Goal: Information Seeking & Learning: Learn about a topic

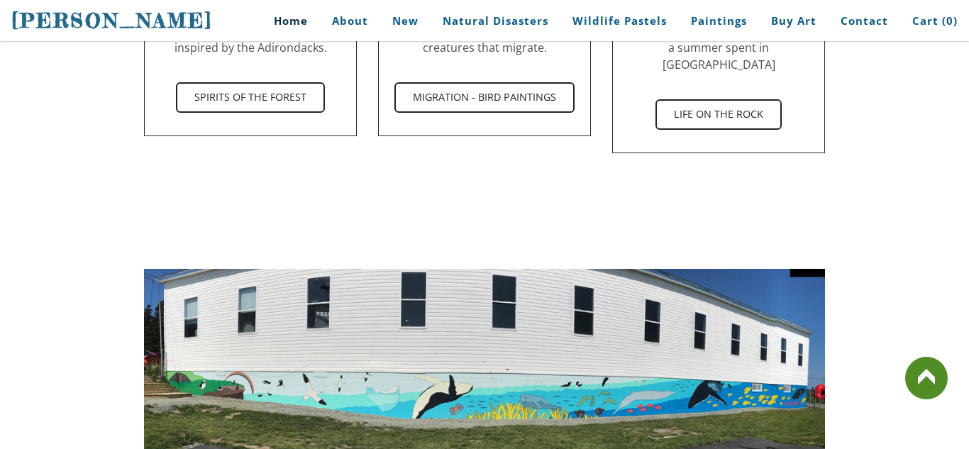
scroll to position [1920, 0]
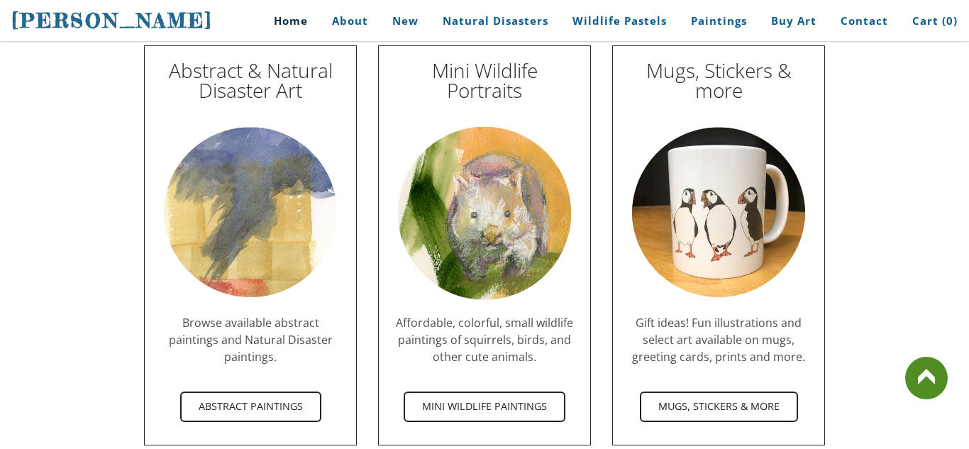
scroll to position [4118, 0]
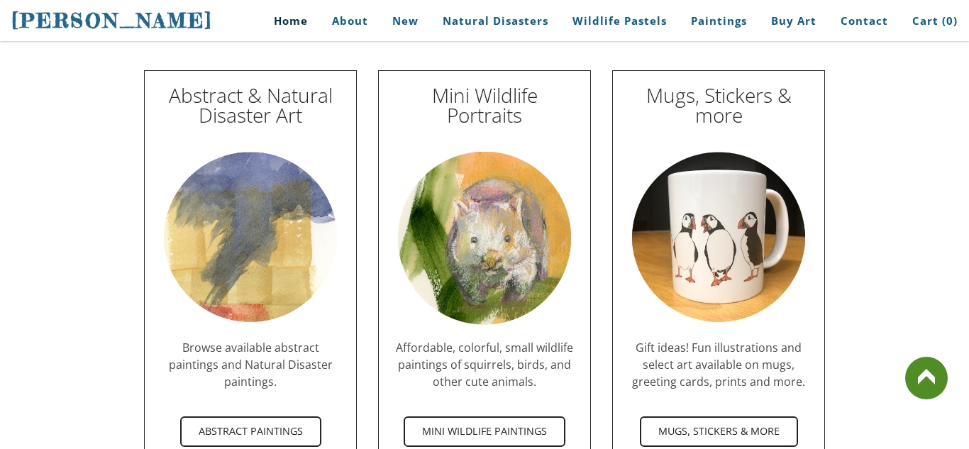
click at [480, 220] on img at bounding box center [484, 239] width 183 height 184
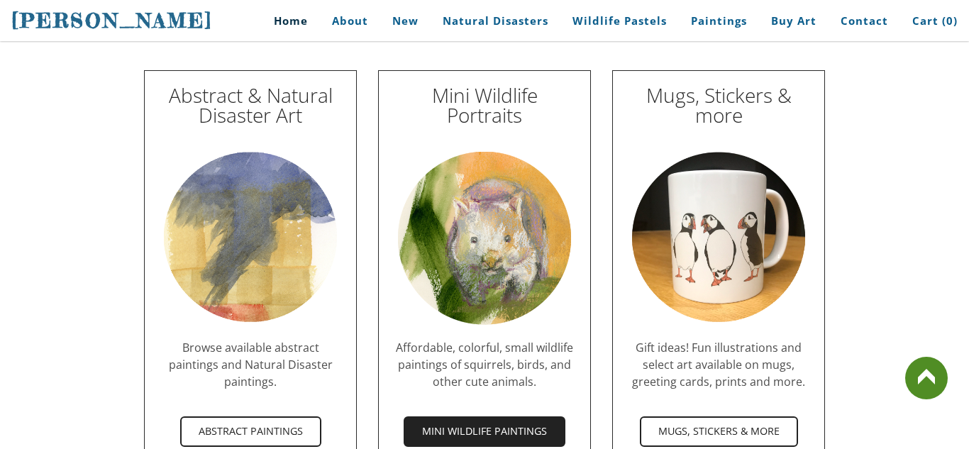
click at [469, 418] on span "mini wildlife paintings" at bounding box center [484, 431] width 159 height 27
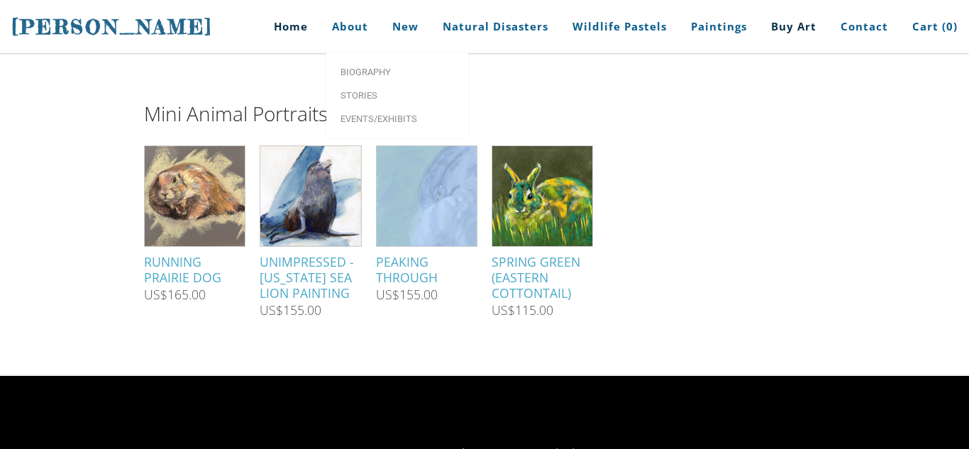
click at [313, 28] on link "Home" at bounding box center [286, 26] width 66 height 53
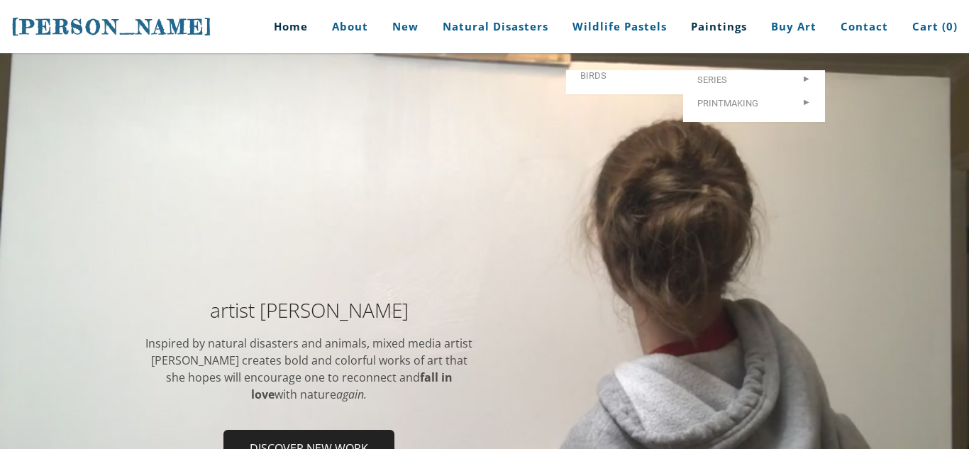
click at [725, 30] on link "Paintings" at bounding box center [718, 26] width 77 height 53
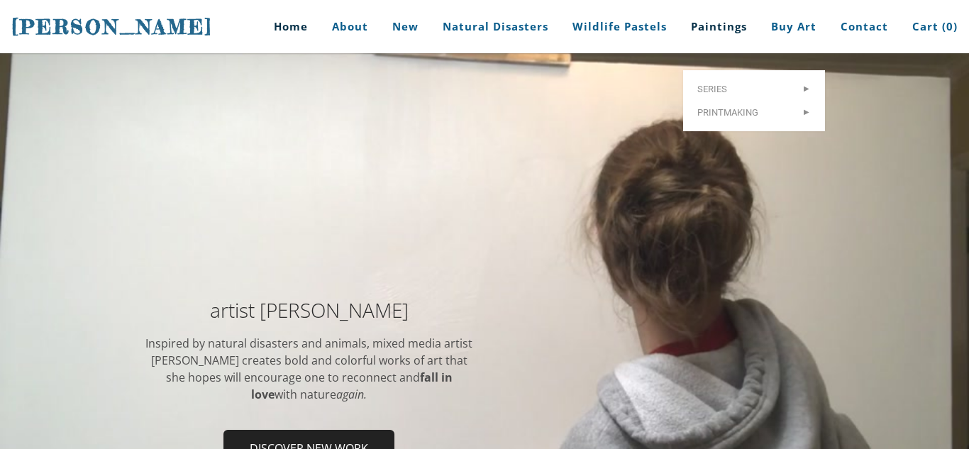
click at [712, 28] on link "Paintings" at bounding box center [718, 26] width 77 height 53
click at [713, 21] on link "Paintings" at bounding box center [718, 26] width 77 height 53
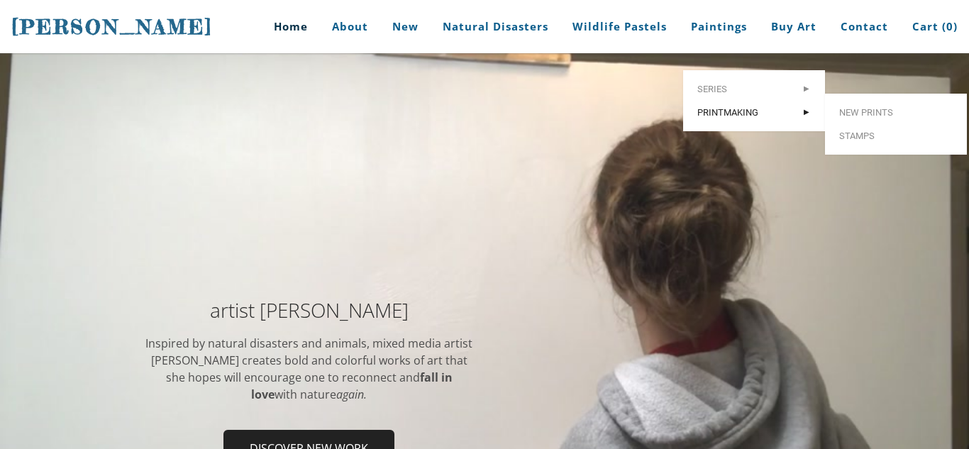
click at [715, 101] on link "Printmaking >" at bounding box center [754, 112] width 142 height 23
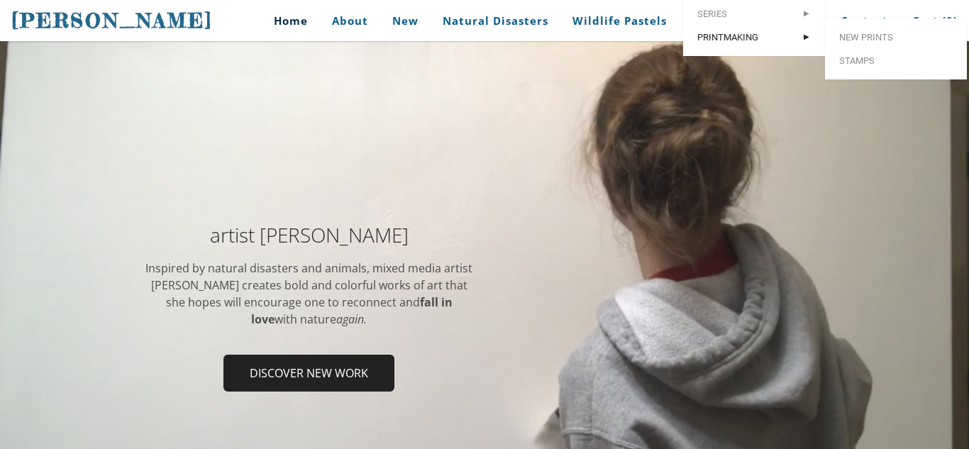
scroll to position [79, 0]
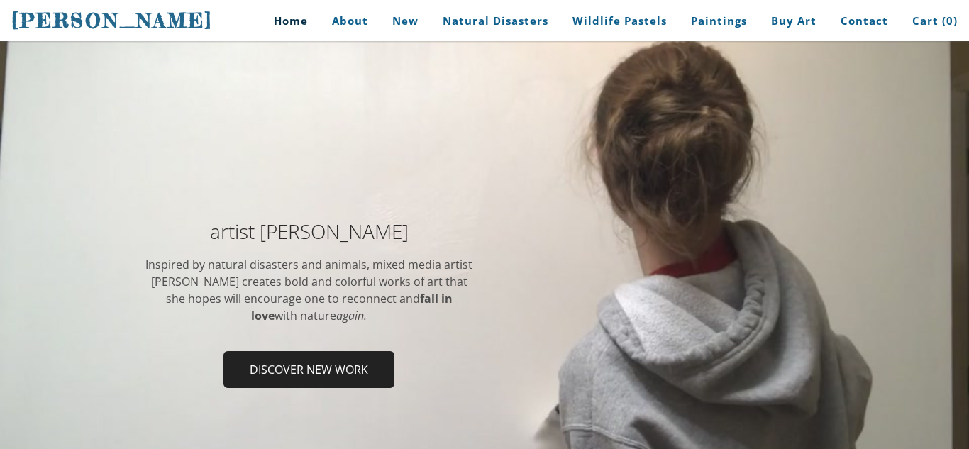
click at [731, 106] on div at bounding box center [484, 308] width 969 height 669
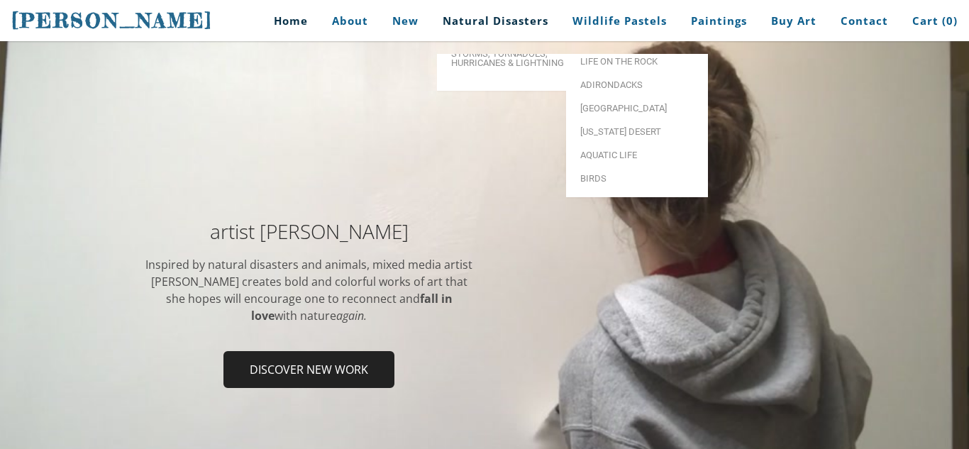
click at [522, 14] on link "Natural Disasters" at bounding box center [495, 21] width 127 height 32
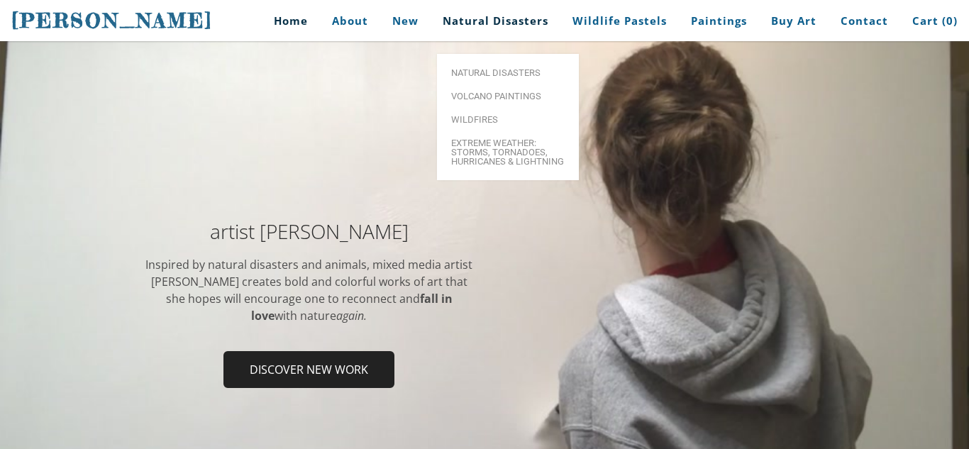
click at [522, 14] on link "Natural Disasters" at bounding box center [495, 21] width 127 height 32
click at [492, 138] on span "Extreme Weather: Storms, Tornadoes, Hurricanes & Lightning" at bounding box center [508, 152] width 114 height 28
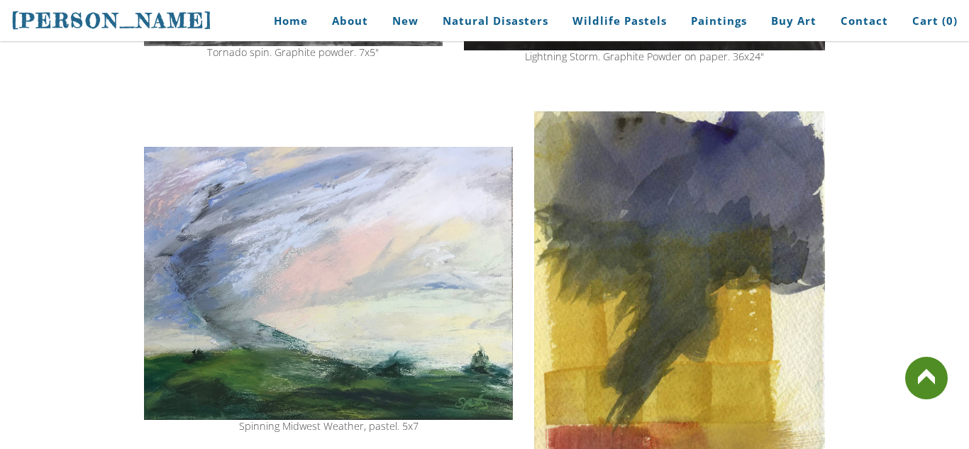
scroll to position [936, 0]
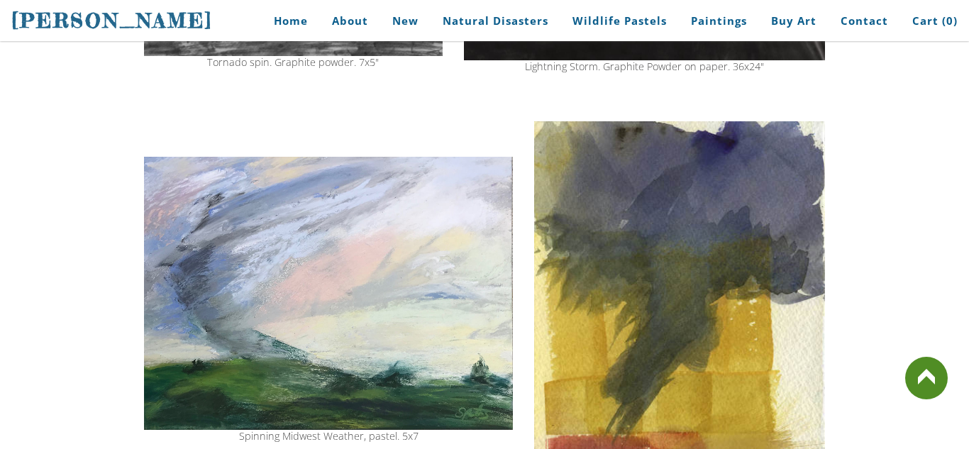
drag, startPoint x: 968, startPoint y: 423, endPoint x: 952, endPoint y: 276, distance: 147.8
click at [952, 276] on div ""...it is likely that greenhouse warming will cause hurricanes in the coming ce…" at bounding box center [484, 46] width 969 height 1533
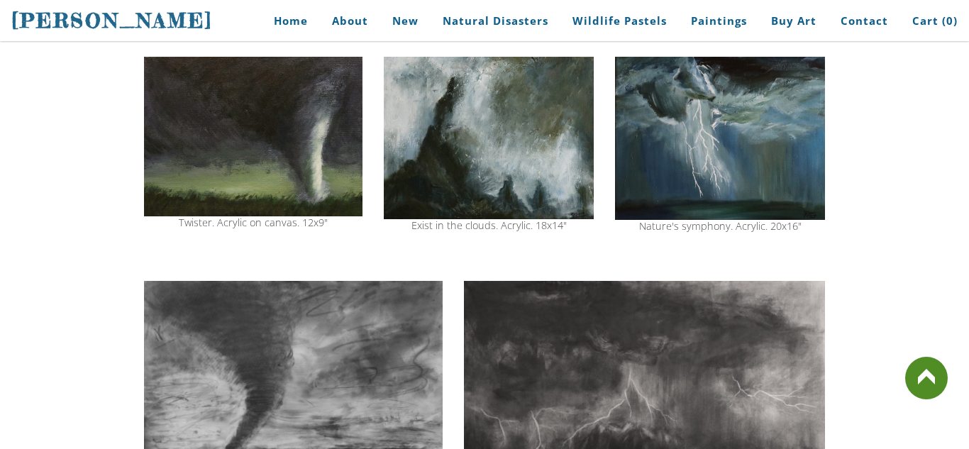
scroll to position [485, 0]
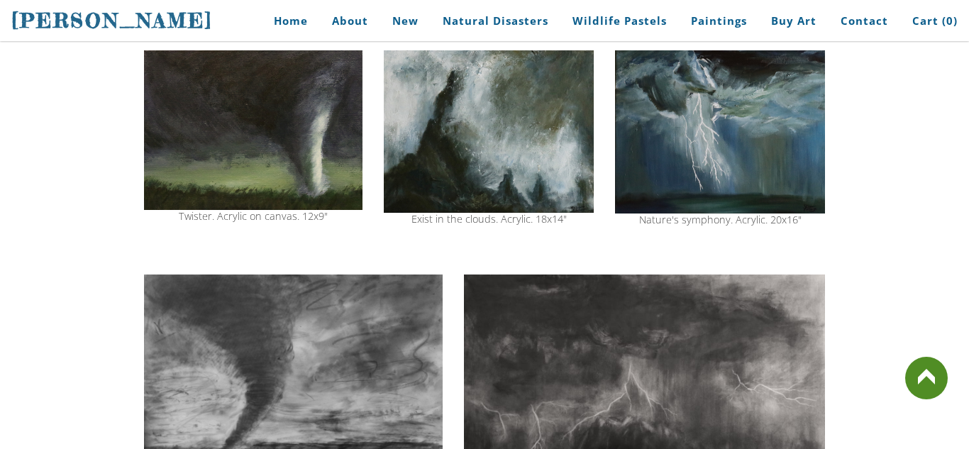
click at [300, 146] on img at bounding box center [253, 130] width 219 height 160
